Goal: Information Seeking & Learning: Learn about a topic

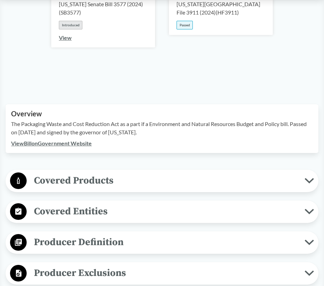
scroll to position [154, 0]
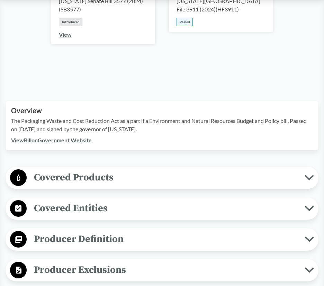
click at [165, 170] on span "Covered Products" at bounding box center [166, 178] width 278 height 16
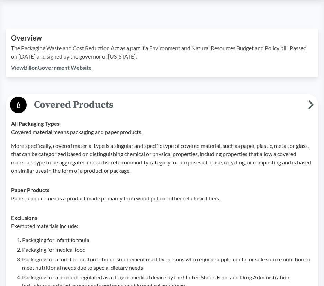
scroll to position [211, 0]
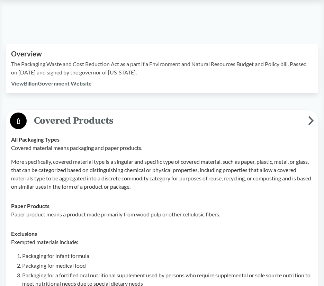
click at [8, 112] on button "Covered Products" at bounding box center [162, 121] width 309 height 18
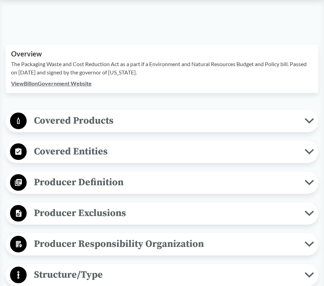
click at [65, 113] on span "Covered Products" at bounding box center [166, 121] width 278 height 16
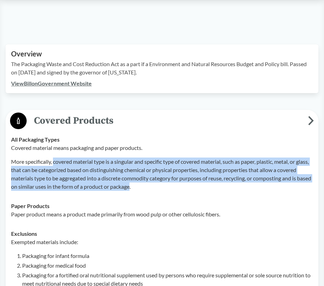
drag, startPoint x: 54, startPoint y: 151, endPoint x: 161, endPoint y: 177, distance: 110.0
click at [161, 177] on p "More specifically, covered material type is a singular and specific type of cov…" at bounding box center [162, 174] width 302 height 33
copy p "covered material type is a singular and specific type of covered material, such…"
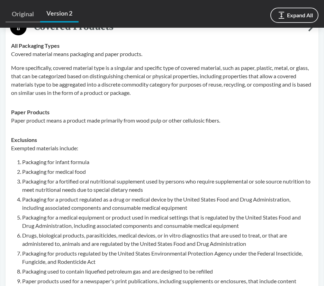
scroll to position [318, 0]
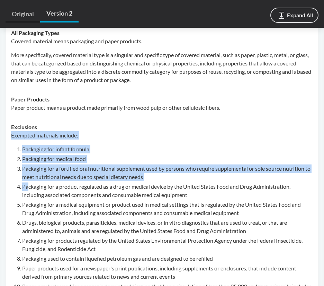
drag, startPoint x: 9, startPoint y: 125, endPoint x: 28, endPoint y: 178, distance: 56.2
click at [28, 178] on td "Exclusions Exempted materials include: Packaging for infant formula Packaging f…" at bounding box center [162, 253] width 309 height 270
click at [28, 183] on li "Packaging for a product regulated as a drug or medical device by the United Sta…" at bounding box center [167, 191] width 291 height 17
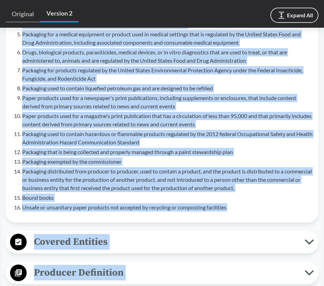
scroll to position [493, 0]
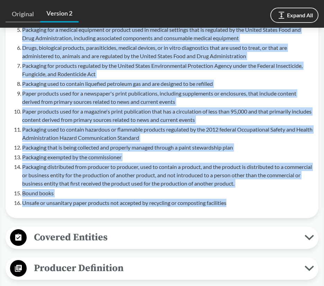
drag, startPoint x: 21, startPoint y: 139, endPoint x: 240, endPoint y: 192, distance: 224.5
click at [240, 192] on ol "Packaging for infant formula Packaging for medical food Packaging for a fortifi…" at bounding box center [167, 88] width 291 height 237
copy ol "Packaging for infant formula Packaging for medical food Packaging for a fortifi…"
click at [67, 177] on li "Packaging distributed from producer to producer, used to contain a product, and…" at bounding box center [167, 175] width 291 height 25
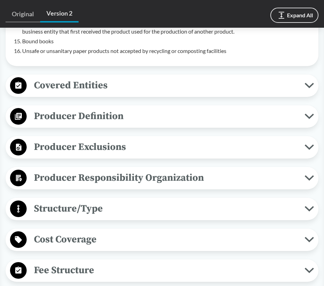
scroll to position [651, 0]
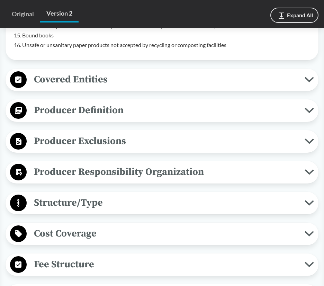
click at [77, 72] on span "Covered Entities" at bounding box center [166, 80] width 278 height 16
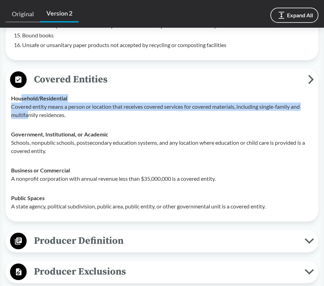
drag, startPoint x: 21, startPoint y: 90, endPoint x: 27, endPoint y: 105, distance: 16.6
click at [27, 105] on div "Household/​Residential Covered entity means a person or location that receives …" at bounding box center [162, 106] width 302 height 25
click at [27, 105] on p "Covered entity means a person or location that receives covered services for co…" at bounding box center [162, 111] width 302 height 17
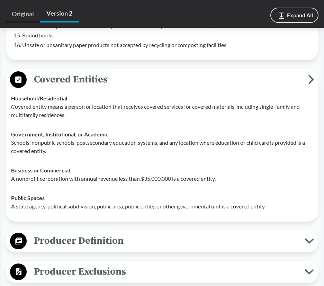
click at [69, 233] on span "Producer Definition" at bounding box center [166, 241] width 278 height 16
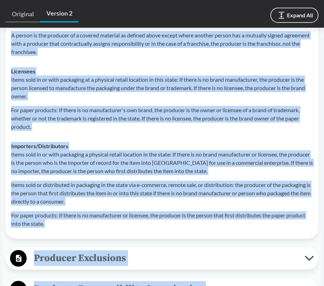
scroll to position [1083, 0]
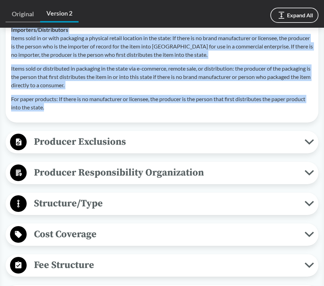
drag, startPoint x: 11, startPoint y: 139, endPoint x: 108, endPoint y: 103, distance: 103.3
click at [108, 103] on p "For paper products: If there is no manufacturer or licensee, the producer is th…" at bounding box center [162, 103] width 302 height 17
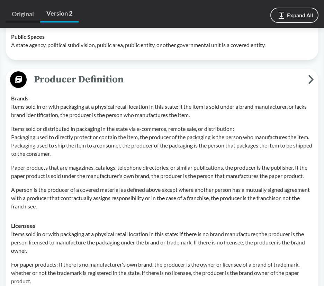
scroll to position [812, 0]
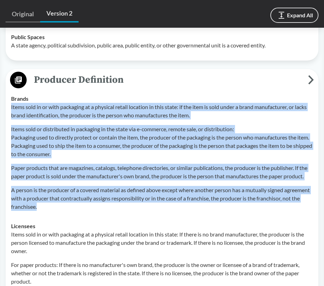
drag, startPoint x: 11, startPoint y: 95, endPoint x: 95, endPoint y: 204, distance: 138.2
click at [95, 204] on td "Brands Items sold in or with packaging at a physical retail location in this st…" at bounding box center [162, 153] width 309 height 128
copy div "Items sold in or with packaging at a physical retail location in this state: if…"
click at [147, 170] on p "Paper products that are magazines, catalogs, telephone directories, or similar …" at bounding box center [162, 172] width 302 height 17
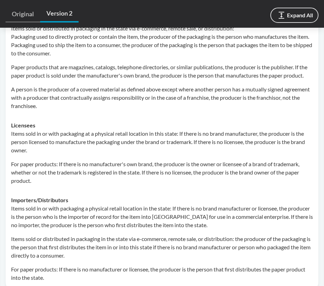
scroll to position [915, 0]
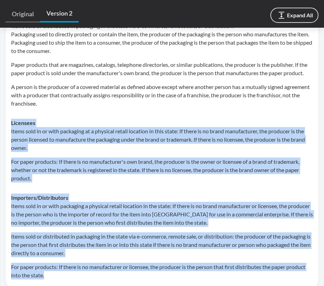
drag, startPoint x: 9, startPoint y: 115, endPoint x: 58, endPoint y: 275, distance: 166.7
click at [58, 275] on tbody "Brands Items sold in or with packaging at a physical retail location in this st…" at bounding box center [162, 136] width 309 height 300
copy tbody "Licensees Items sold in or with packaging at a physical retail location in this…"
click at [26, 140] on p "Items sold in or with packaging at a physical retail location in this state: If…" at bounding box center [162, 139] width 302 height 25
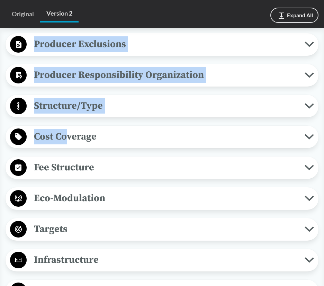
drag, startPoint x: 9, startPoint y: 127, endPoint x: 64, endPoint y: 122, distance: 55.3
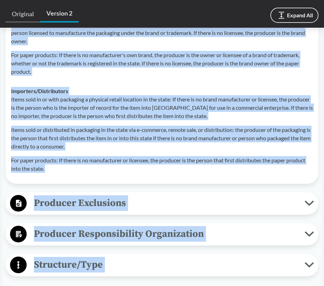
click at [66, 126] on p "Items sold or distributed in packaging in the state via e-commerce, remote sale…" at bounding box center [162, 138] width 302 height 25
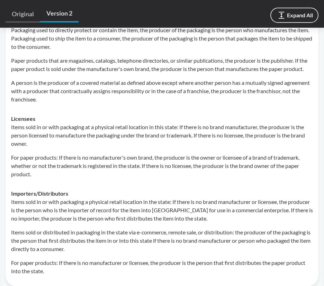
scroll to position [919, 0]
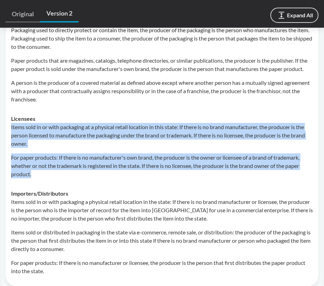
drag, startPoint x: 11, startPoint y: 123, endPoint x: 37, endPoint y: 174, distance: 56.6
click at [37, 174] on div "Items sold in or with packaging at a physical retail location in this state: If…" at bounding box center [162, 150] width 302 height 55
copy div "Items sold in or with packaging at a physical retail location in this state: If…"
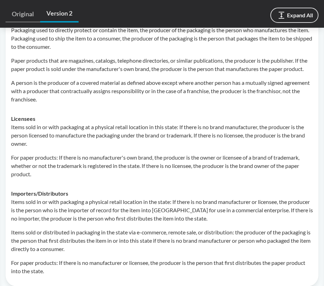
click at [17, 205] on p "Items sold in or with packaging a physical retail location in the state: If the…" at bounding box center [162, 210] width 302 height 25
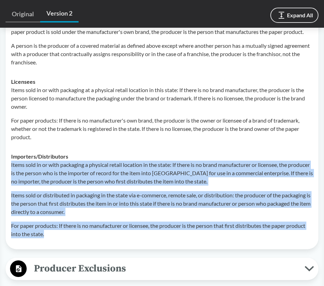
drag, startPoint x: 11, startPoint y: 161, endPoint x: 47, endPoint y: 234, distance: 81.7
click at [47, 234] on div "Items sold in or with packaging a physical retail location in the state: If the…" at bounding box center [162, 200] width 302 height 78
copy div "Items sold in or with packaging a physical retail location in the state: If the…"
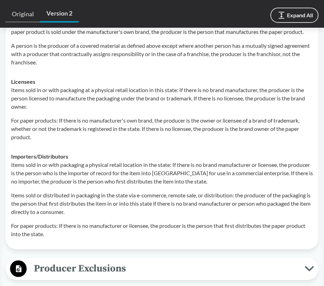
click at [50, 139] on p "For paper products: If there is no manufacturer's own brand, the producer is th…" at bounding box center [162, 128] width 302 height 25
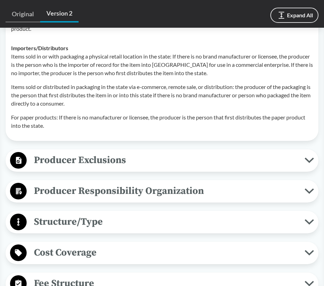
scroll to position [1066, 0]
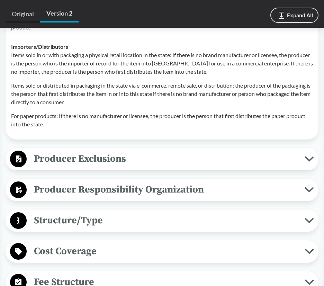
click at [60, 152] on span "Producer Exclusions" at bounding box center [166, 159] width 278 height 16
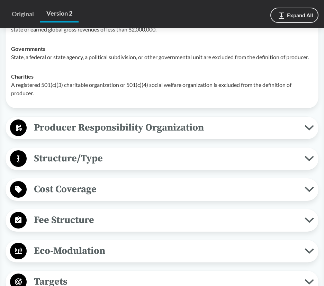
scroll to position [1298, 0]
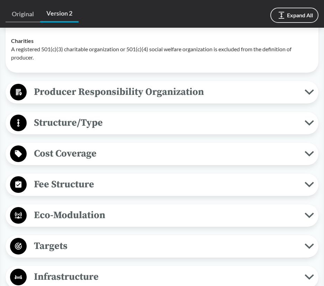
click at [138, 159] on span "Cost Coverage" at bounding box center [166, 154] width 278 height 16
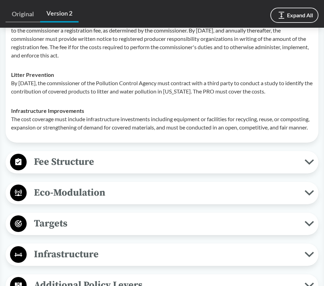
scroll to position [1522, 0]
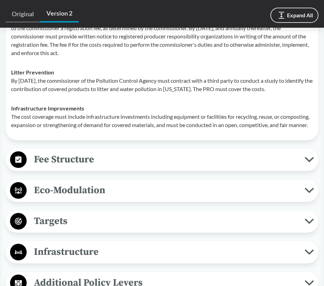
click at [98, 167] on span "Fee Structure" at bounding box center [166, 160] width 278 height 16
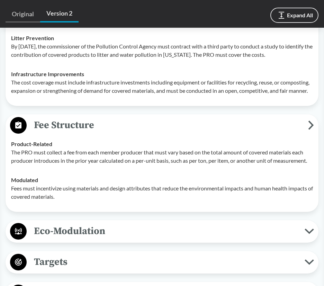
scroll to position [1557, 0]
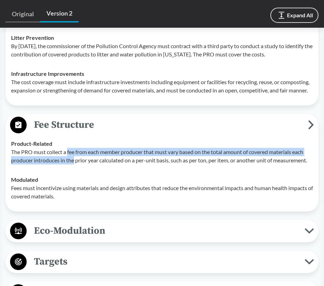
drag, startPoint x: 68, startPoint y: 163, endPoint x: 74, endPoint y: 181, distance: 18.5
click at [74, 170] on td "Product-Related The PRO must collect a fee from each member producer that must …" at bounding box center [162, 152] width 309 height 36
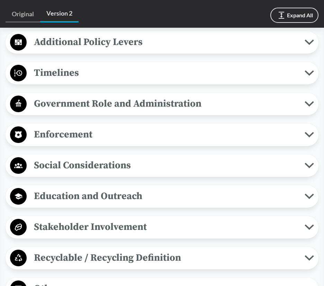
scroll to position [1848, 0]
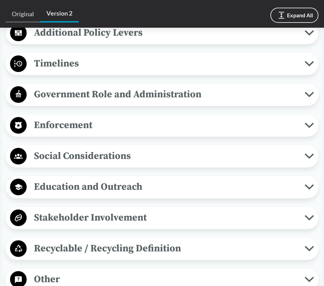
click at [81, 133] on span "Enforcement" at bounding box center [166, 126] width 278 height 16
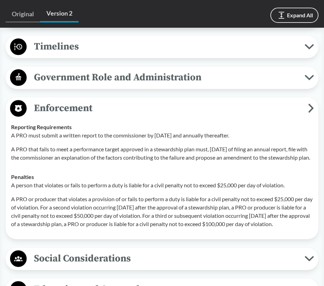
scroll to position [1865, 0]
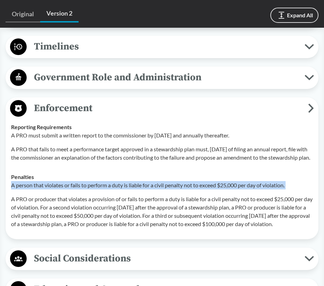
drag, startPoint x: 11, startPoint y: 208, endPoint x: 11, endPoint y: 215, distance: 6.9
click at [11, 215] on td "Penalties A person that violates or fails to perform a duty is liable for a civ…" at bounding box center [162, 200] width 309 height 67
copy div "A person that violates or fails to perform a duty is liable for a civil penalty…"
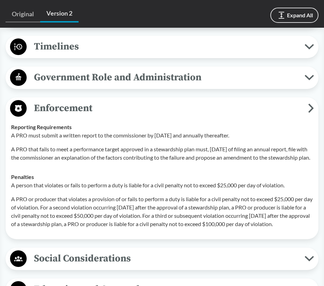
click at [20, 224] on p "A PRO or producer that violates a provision of or fails to perform a duty is li…" at bounding box center [162, 211] width 302 height 33
drag, startPoint x: 11, startPoint y: 207, endPoint x: 37, endPoint y: 259, distance: 58.4
click at [37, 234] on td "Penalties A person that violates or fails to perform a duty is liable for a civ…" at bounding box center [162, 200] width 309 height 67
copy div "A person that violates or fails to perform a duty is liable for a civil penalty…"
click at [66, 195] on div "Penalties A person that violates or fails to perform a duty is liable for a civ…" at bounding box center [162, 200] width 302 height 55
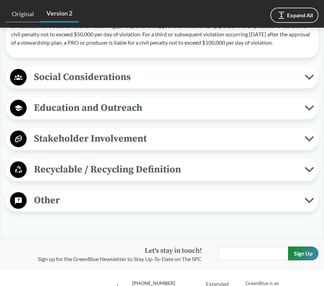
scroll to position [2047, 0]
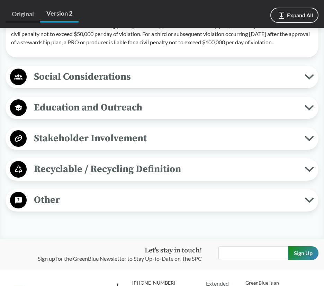
click at [77, 177] on span "Recyclable / Recycling Definition" at bounding box center [166, 170] width 278 height 16
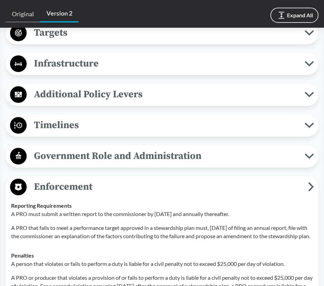
scroll to position [1757, 0]
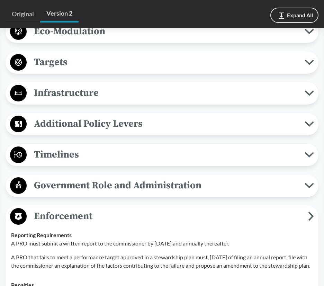
click at [66, 163] on span "Timelines" at bounding box center [166, 155] width 278 height 16
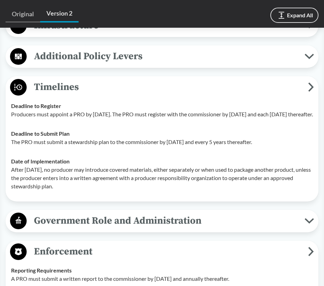
scroll to position [1827, 0]
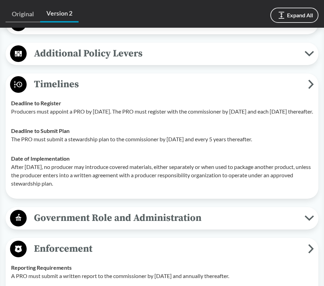
drag, startPoint x: 12, startPoint y: 116, endPoint x: 79, endPoint y: 207, distance: 112.1
click at [79, 193] on tbody "Deadline to Register Producers must appoint a PRO by January 1, 2025. The PRO m…" at bounding box center [162, 144] width 309 height 100
copy tbody "Deadline to Register Producers must appoint a PRO by January 1, 2025. The PRO m…"
click at [62, 61] on span "Additional Policy Levers" at bounding box center [166, 54] width 278 height 16
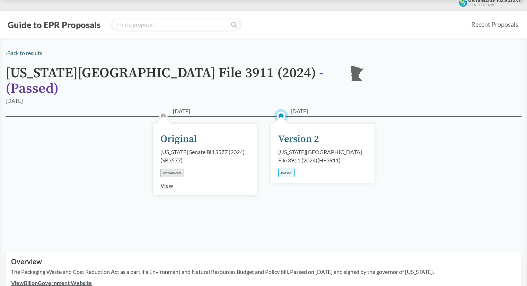
scroll to position [0, 0]
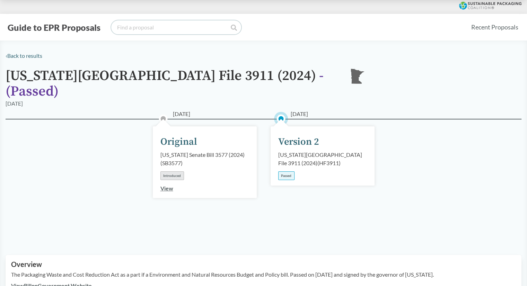
click at [164, 26] on input "search" at bounding box center [176, 27] width 130 height 14
type input "maine"
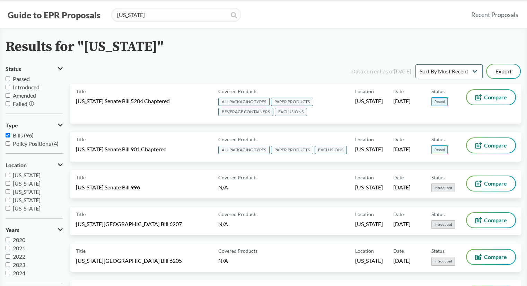
scroll to position [12, 0]
click at [260, 77] on div "Data current as of 12/11/2024 Sort By Most Recent Sort By Status Export" at bounding box center [300, 71] width 444 height 17
